Goal: Task Accomplishment & Management: Manage account settings

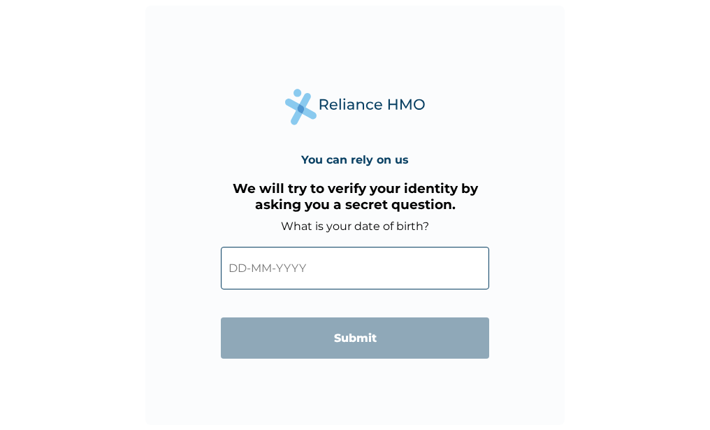
click at [259, 267] on input "text" at bounding box center [355, 268] width 268 height 43
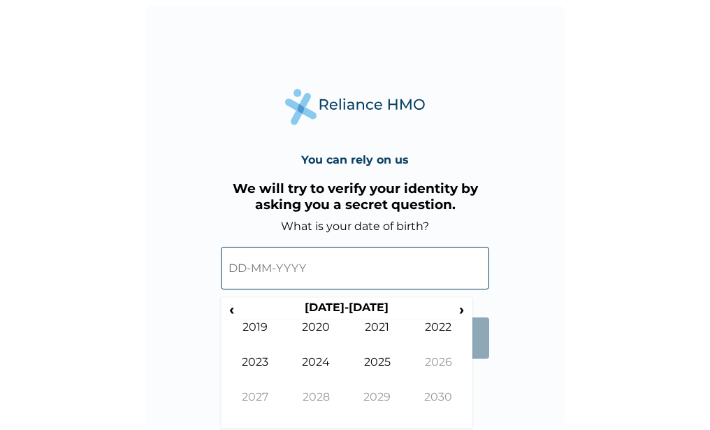
click at [259, 267] on input "text" at bounding box center [355, 268] width 268 height 43
click at [465, 308] on span "›" at bounding box center [461, 309] width 15 height 17
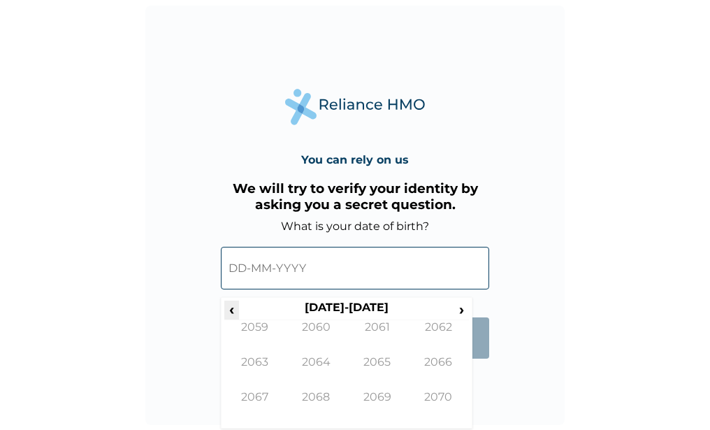
click at [234, 316] on span "‹" at bounding box center [231, 309] width 15 height 17
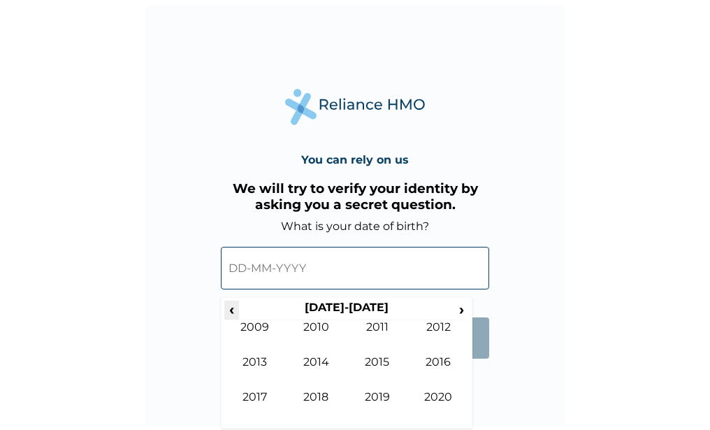
click at [234, 316] on span "‹" at bounding box center [231, 309] width 15 height 17
click at [230, 308] on span "‹" at bounding box center [231, 309] width 15 height 17
click at [456, 304] on span "›" at bounding box center [461, 309] width 15 height 17
click at [248, 391] on td "1997" at bounding box center [255, 407] width 62 height 35
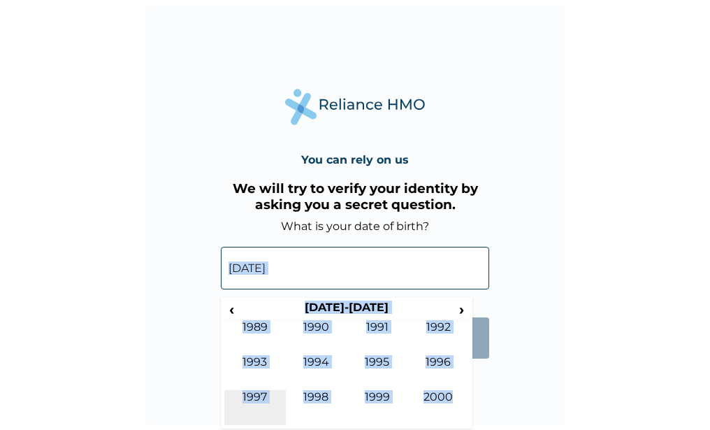
click at [248, 391] on div "You can rely on us We will try to verify your identity by asking you a secret q…" at bounding box center [354, 215] width 419 height 419
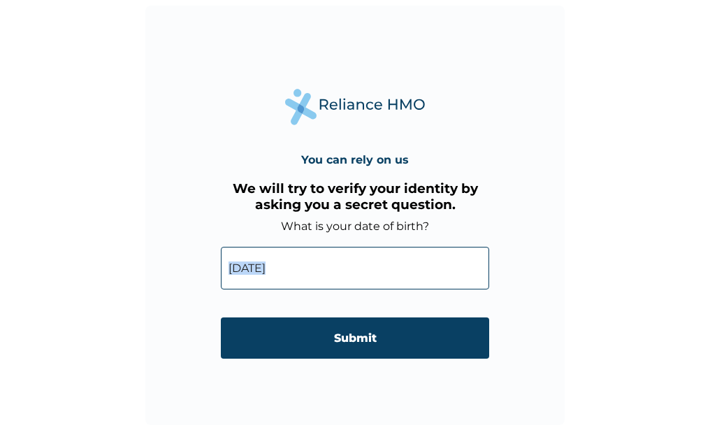
drag, startPoint x: 248, startPoint y: 391, endPoint x: 237, endPoint y: 266, distance: 125.6
click at [237, 266] on input "14-09-1997" at bounding box center [355, 268] width 268 height 43
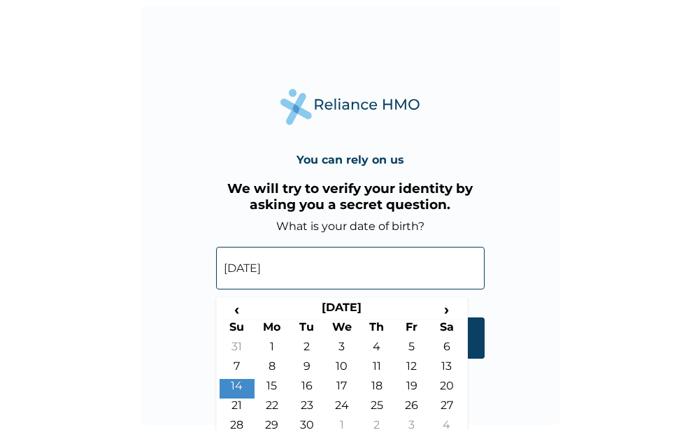
click at [237, 266] on input "14-09-1997" at bounding box center [350, 268] width 268 height 43
drag, startPoint x: 237, startPoint y: 266, endPoint x: 307, endPoint y: 342, distance: 103.9
click at [307, 342] on td "2" at bounding box center [306, 350] width 35 height 20
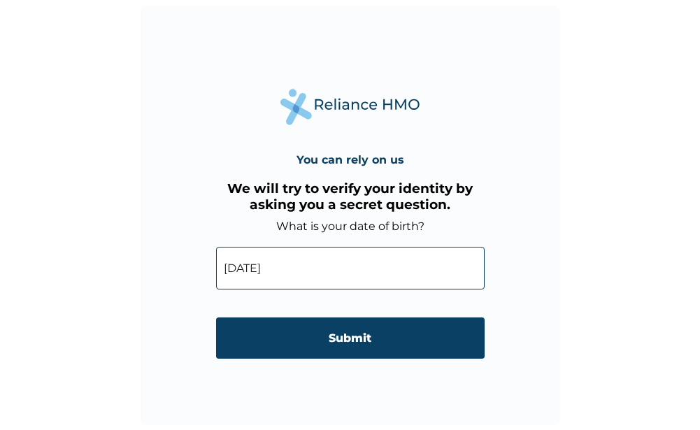
click at [259, 263] on input "02-09-1997" at bounding box center [350, 268] width 268 height 43
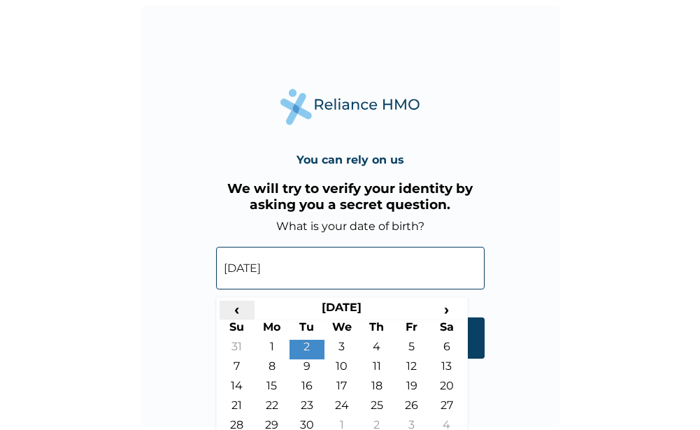
drag, startPoint x: 259, startPoint y: 263, endPoint x: 238, endPoint y: 308, distance: 50.3
click at [238, 308] on span "‹" at bounding box center [236, 309] width 35 height 17
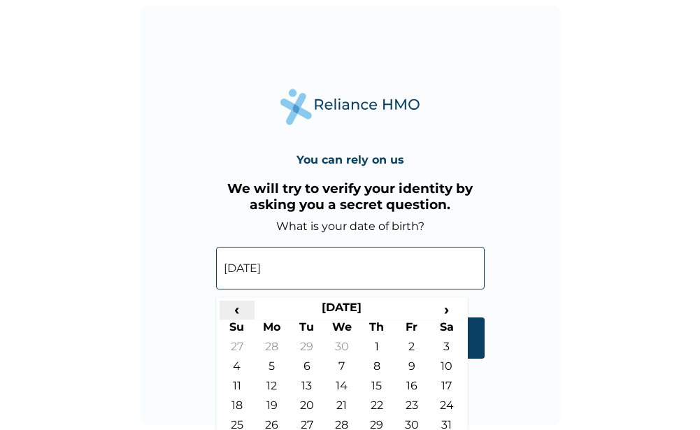
click at [238, 308] on span "‹" at bounding box center [236, 309] width 35 height 17
click at [233, 361] on td "2" at bounding box center [236, 369] width 35 height 20
type input "02-02-1997"
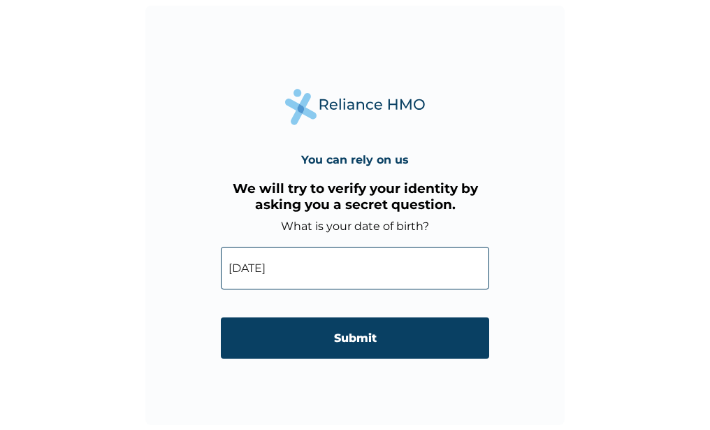
click at [233, 361] on form "What is your date of birth? 02-02-1997 ‹ February 1997 › Su Mo Tu We Th Fr Sa 2…" at bounding box center [355, 295] width 268 height 153
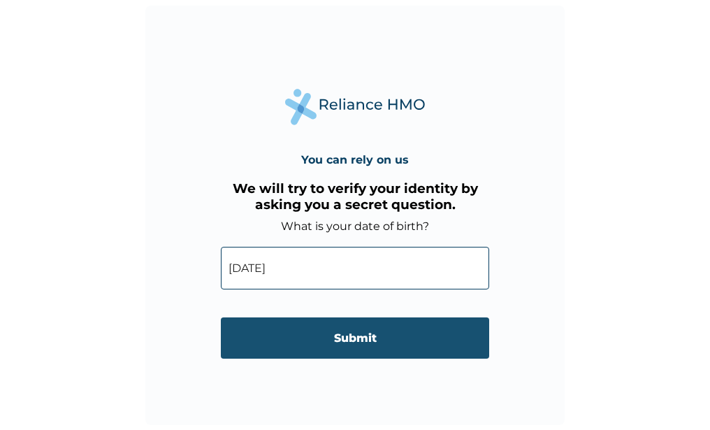
click at [248, 349] on input "Submit" at bounding box center [355, 337] width 268 height 41
click at [248, 349] on div "You can rely on us We will try to verify your identity by asking you a secret q…" at bounding box center [355, 215] width 710 height 430
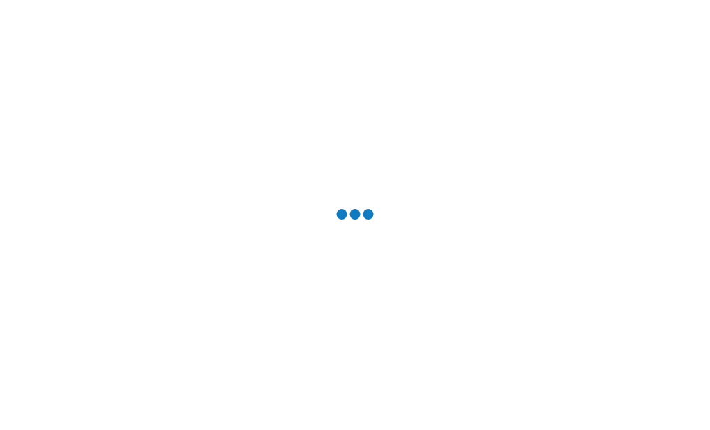
click at [248, 349] on div at bounding box center [355, 215] width 710 height 430
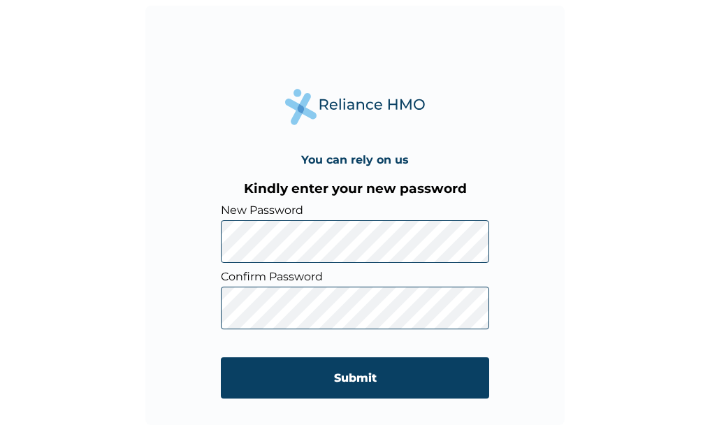
click at [401, 269] on form "New Password Confirm Password Submit" at bounding box center [355, 307] width 268 height 209
click at [401, 245] on form "New Password Confirm Password Submit" at bounding box center [355, 307] width 268 height 209
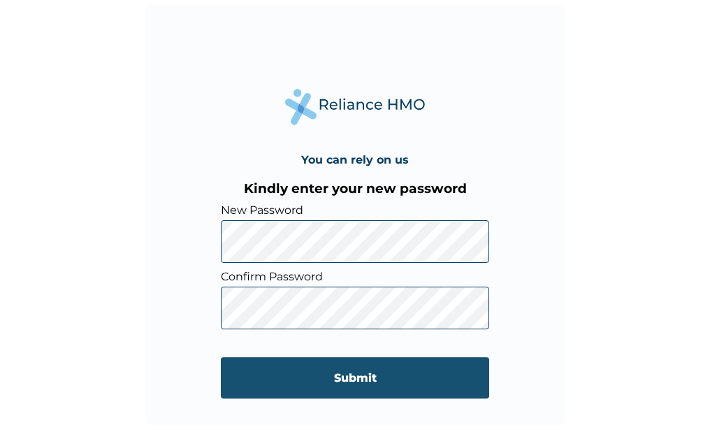
click at [355, 383] on input "Submit" at bounding box center [355, 377] width 268 height 41
click at [355, 383] on div "You can rely on us Kindly enter your new password New Password Confirm Password…" at bounding box center [355, 215] width 710 height 430
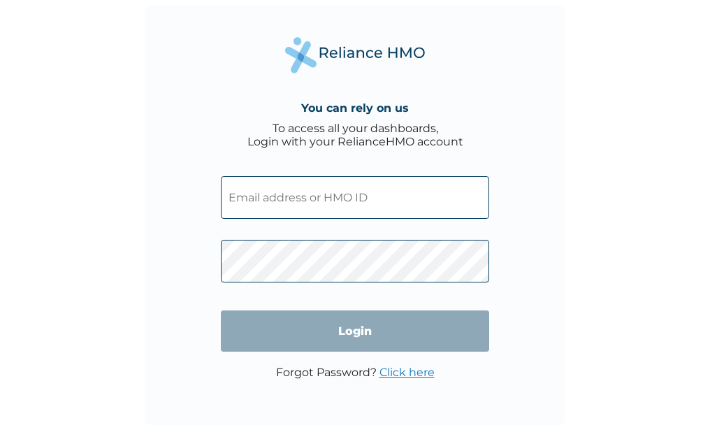
click at [553, 210] on div "You can rely on us To access all your dashboards, Login with your RelianceHMO a…" at bounding box center [354, 215] width 419 height 419
